Goal: Check status: Check status

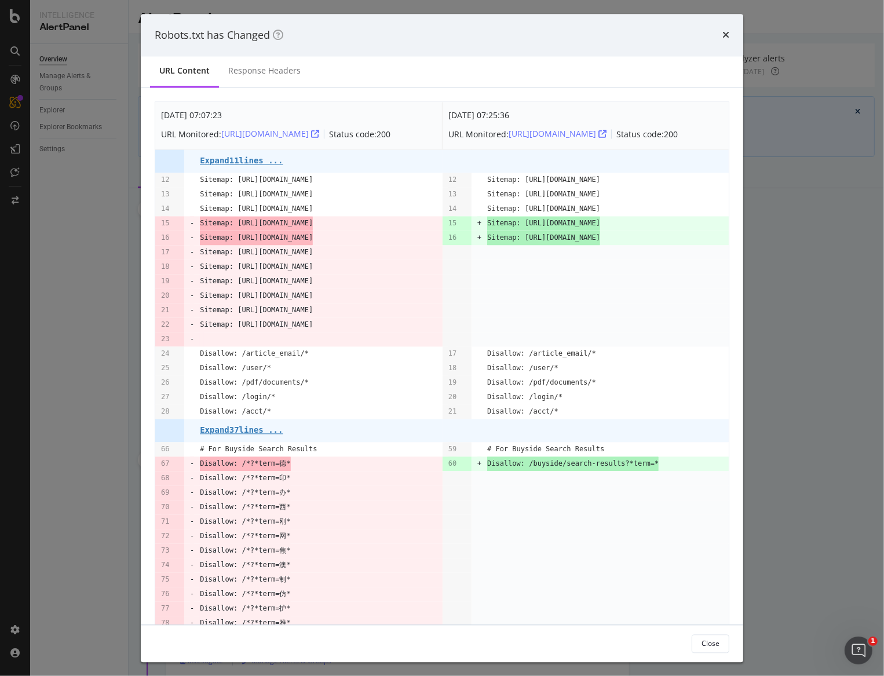
click at [111, 335] on div "Robots.txt has Changed URL Content Response Headers [DATE] 07:07:23 URL Monitor…" at bounding box center [442, 338] width 884 height 676
